Goal: Task Accomplishment & Management: Manage account settings

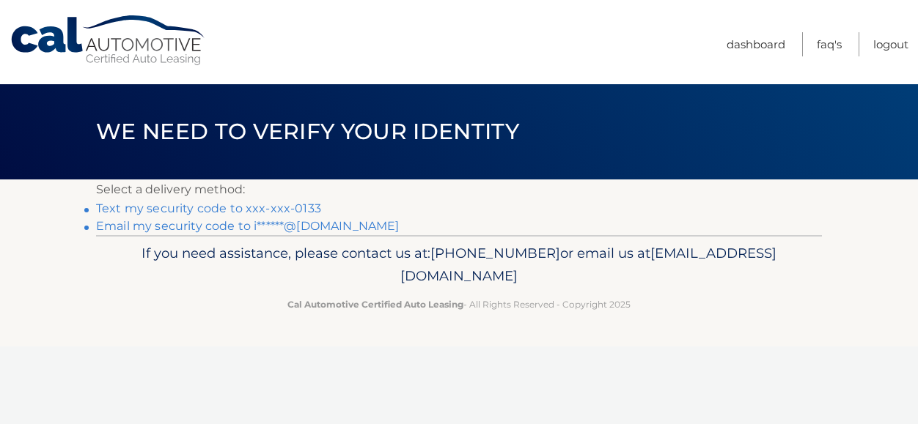
click at [207, 200] on li "Text my security code to xxx-xxx-0133" at bounding box center [459, 209] width 726 height 18
click at [206, 206] on link "Text my security code to xxx-xxx-0133" at bounding box center [208, 209] width 225 height 14
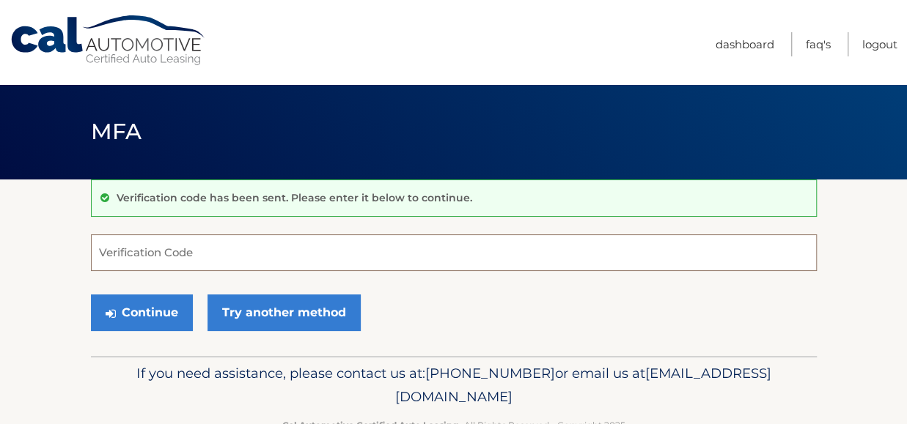
click at [248, 254] on input "Verification Code" at bounding box center [454, 253] width 726 height 37
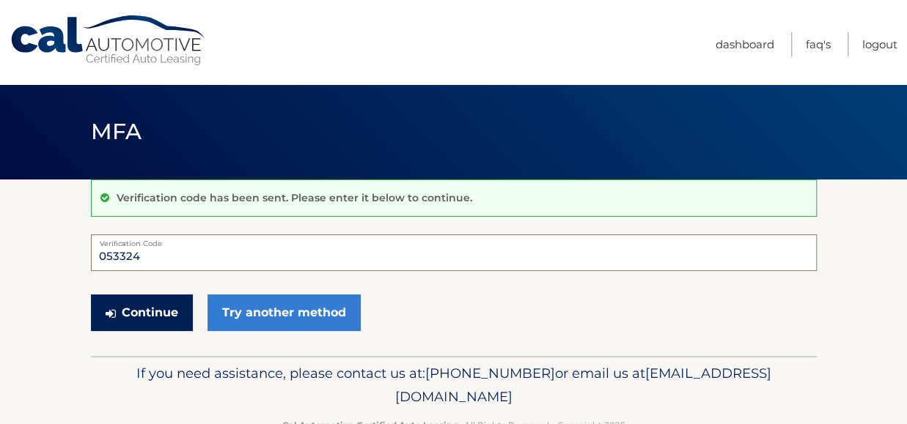
type input "053324"
click at [152, 311] on button "Continue" at bounding box center [142, 313] width 102 height 37
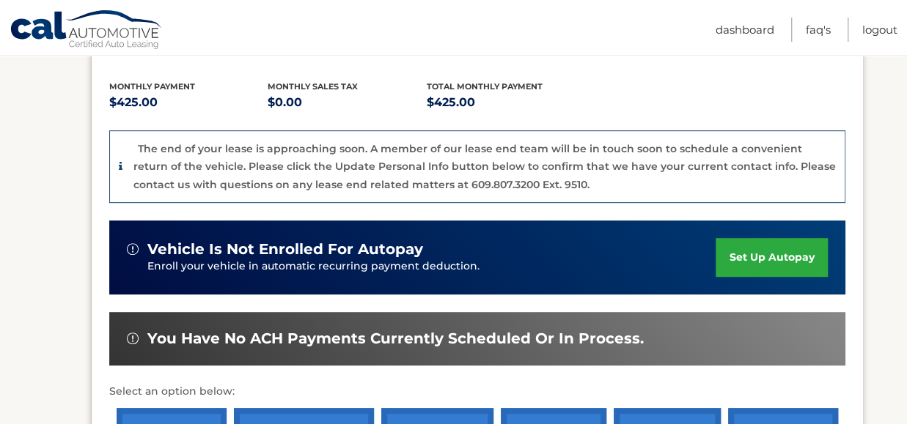
scroll to position [406, 0]
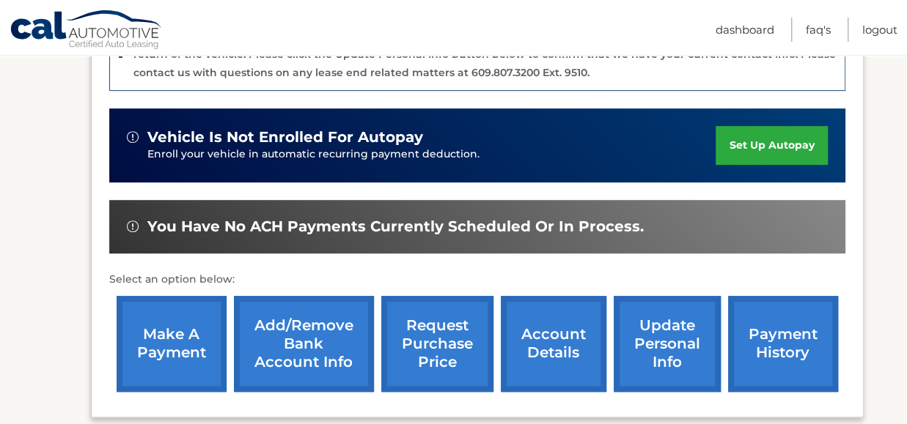
drag, startPoint x: 197, startPoint y: 353, endPoint x: 248, endPoint y: 355, distance: 50.6
click at [196, 353] on link "make a payment" at bounding box center [172, 344] width 110 height 96
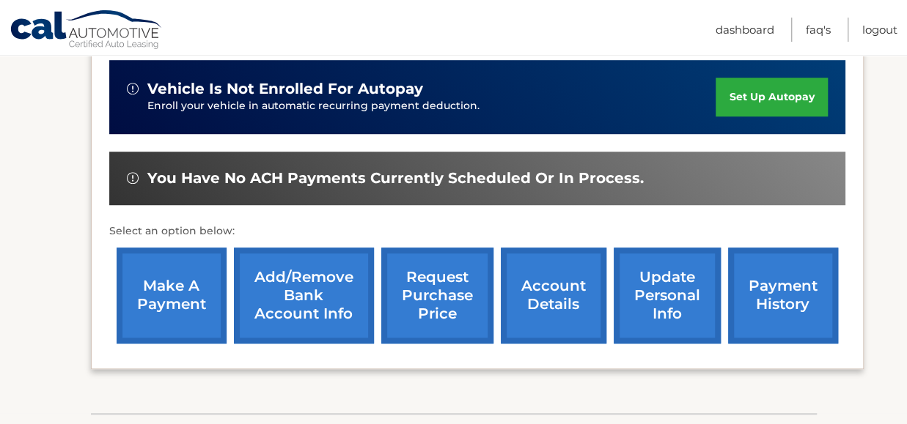
scroll to position [479, 0]
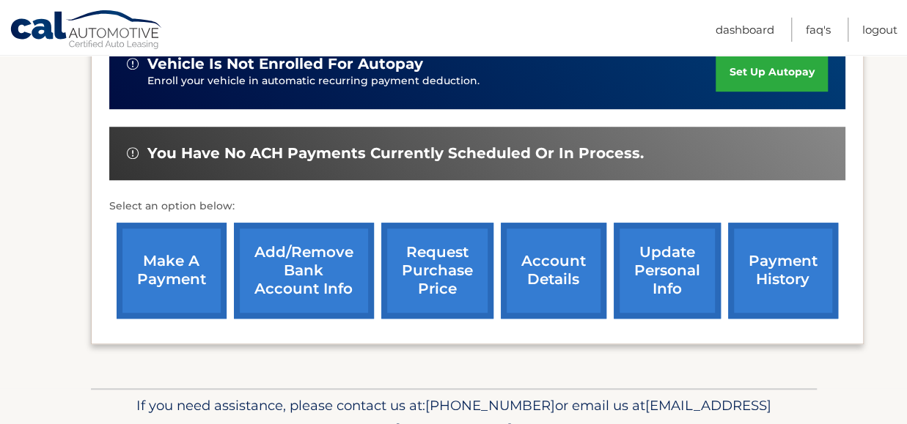
click at [656, 257] on link "update personal info" at bounding box center [667, 271] width 107 height 96
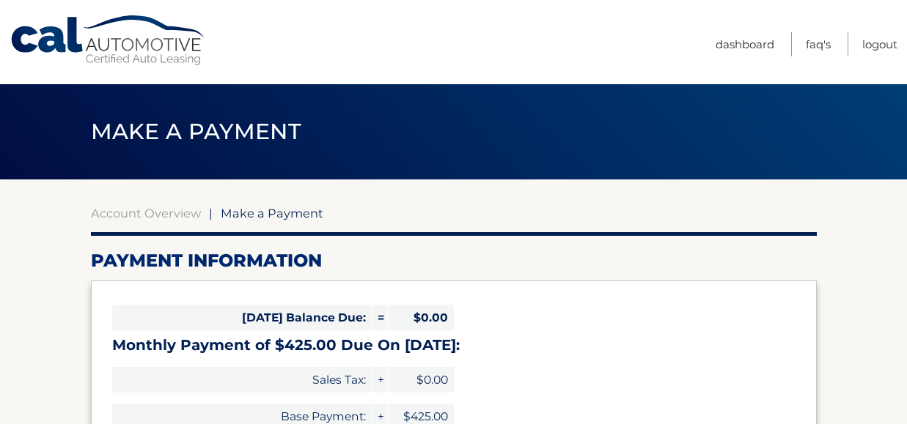
select select "MzJlYWU1NDQtNGNiNi00OGUwLWFhZDItZmFjM2U0MDNkM2Vl"
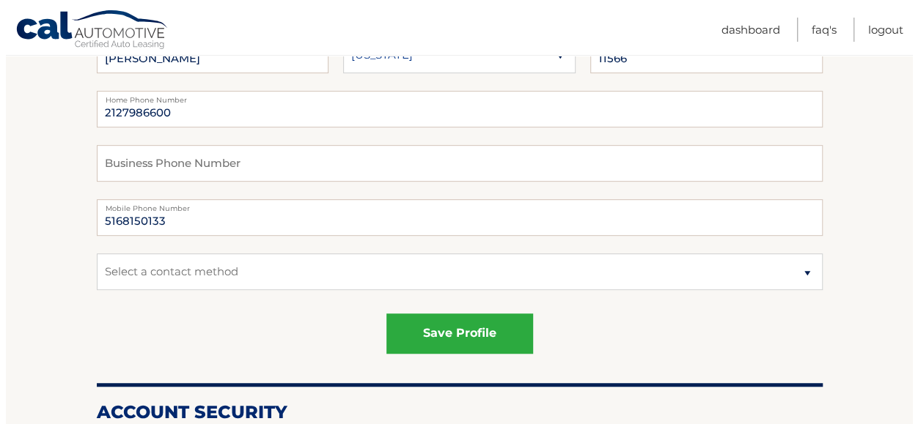
scroll to position [367, 0]
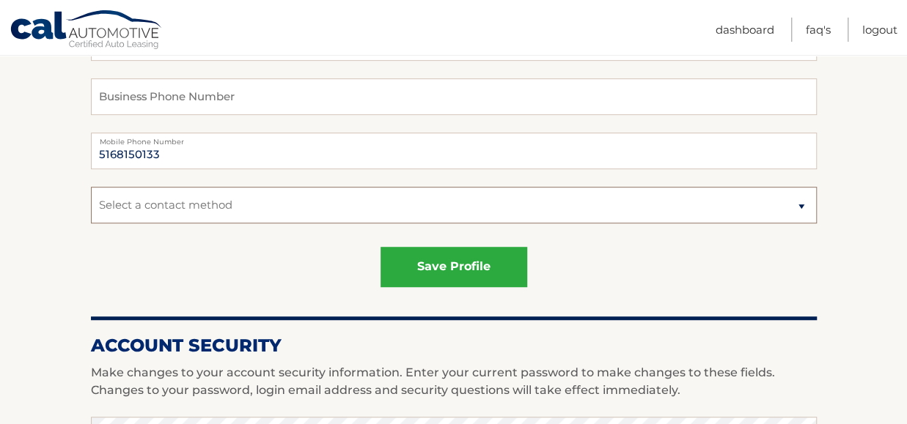
click at [521, 205] on select "Select a contact method Mobile Home" at bounding box center [454, 205] width 726 height 37
select select "1"
click at [91, 187] on select "Select a contact method Mobile Home" at bounding box center [454, 205] width 726 height 37
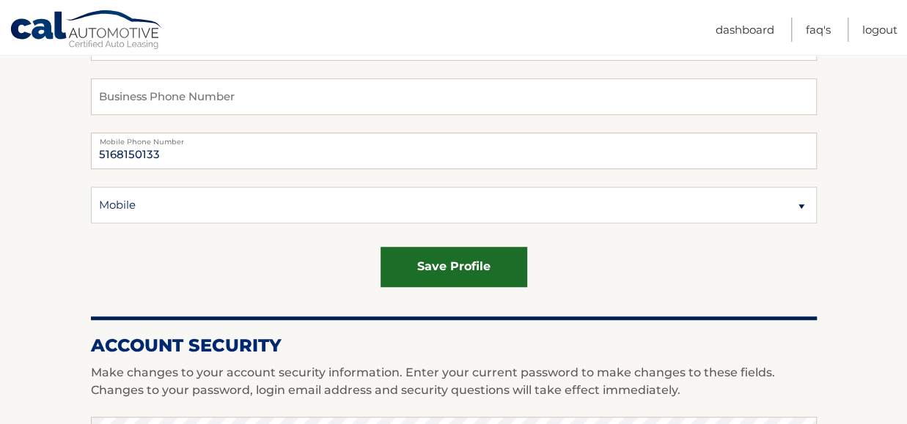
click at [401, 275] on button "save profile" at bounding box center [453, 267] width 147 height 40
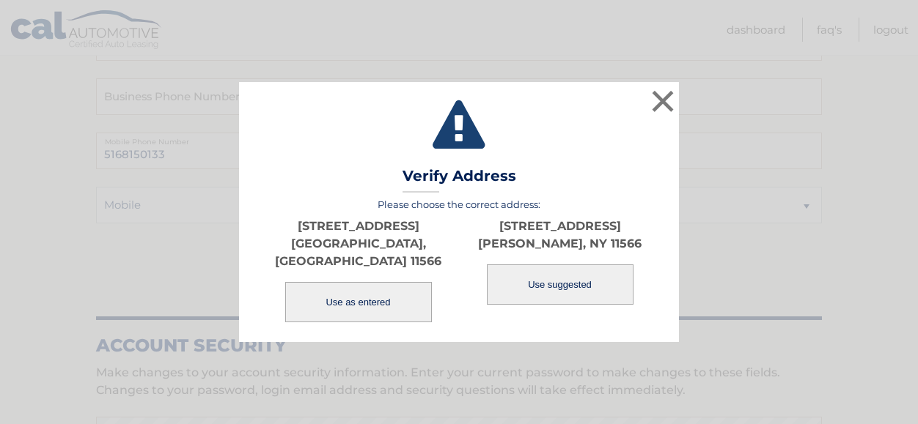
click at [391, 290] on button "Use as entered" at bounding box center [358, 302] width 147 height 40
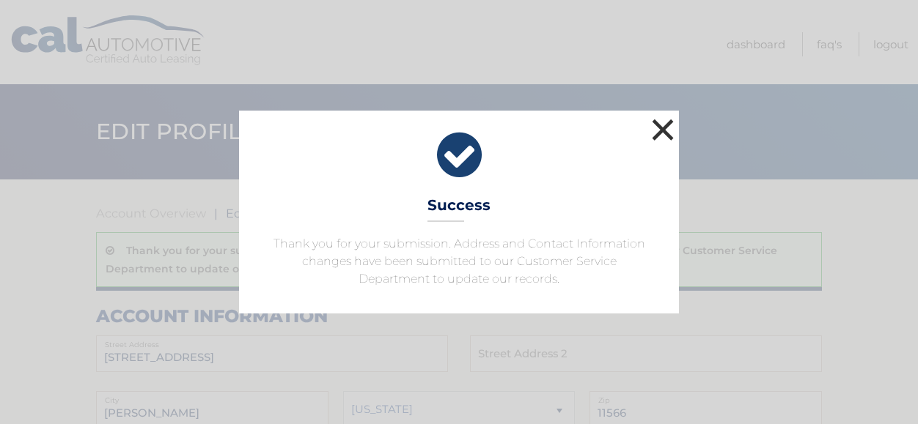
click at [657, 132] on button "×" at bounding box center [662, 129] width 29 height 29
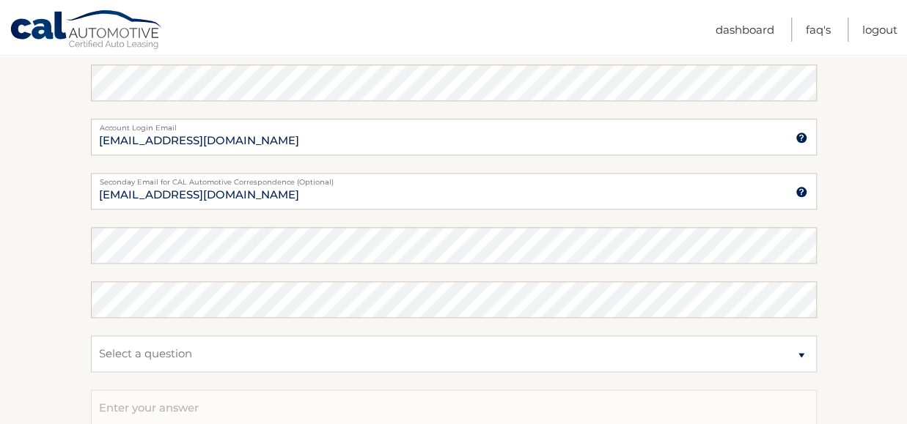
scroll to position [806, 0]
